Goal: Find specific page/section: Find specific page/section

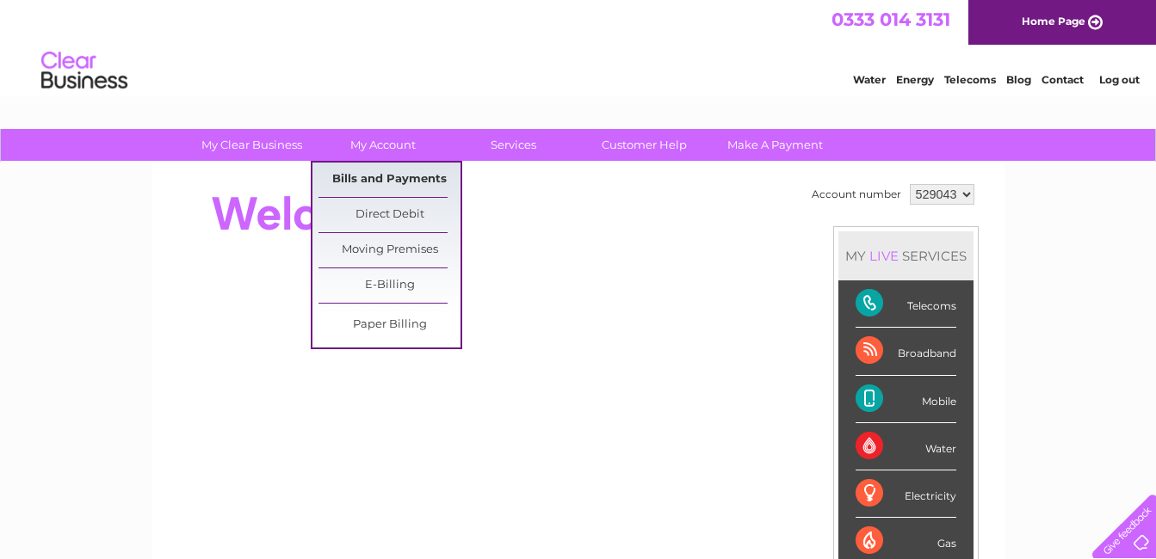
click at [358, 178] on link "Bills and Payments" at bounding box center [389, 180] width 142 height 34
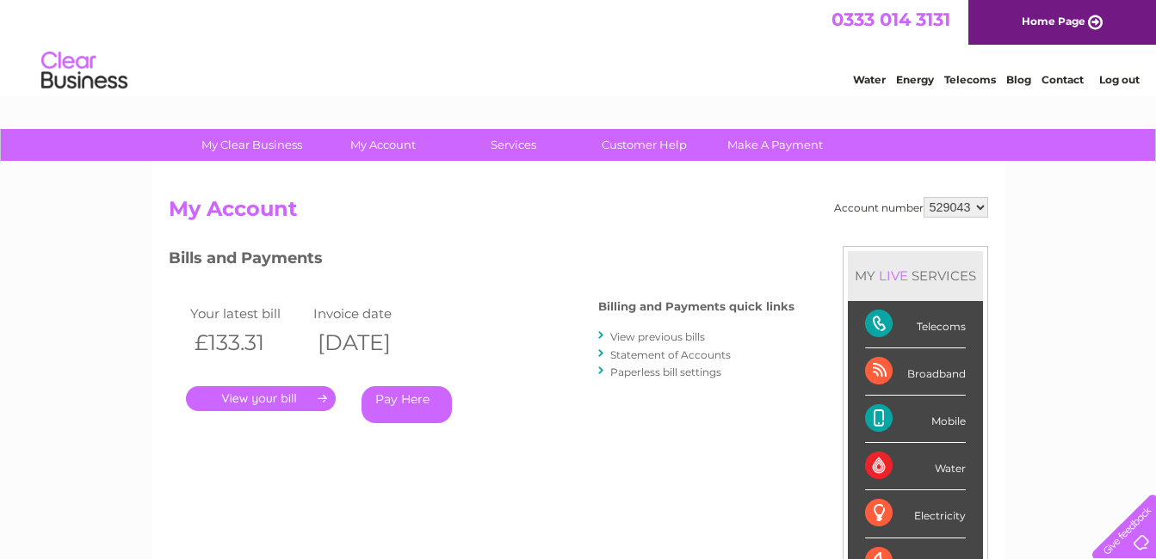
click at [281, 393] on link "." at bounding box center [261, 398] width 150 height 25
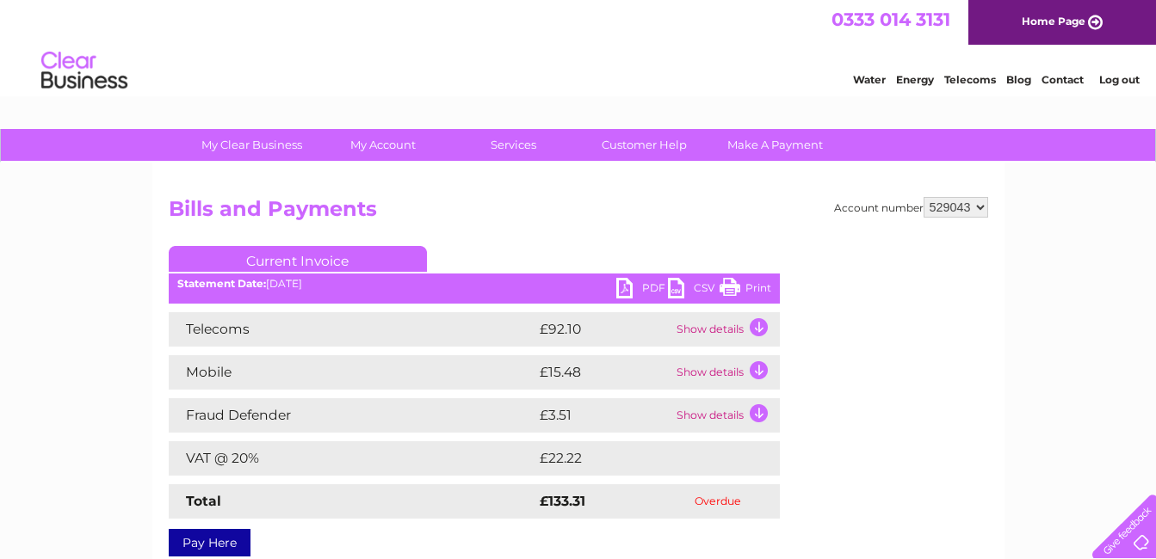
click at [1121, 82] on link "Log out" at bounding box center [1119, 79] width 40 height 13
